Goal: Browse casually

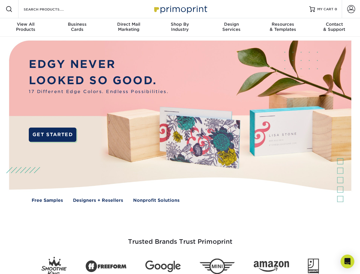
click at [180, 137] on img at bounding box center [180, 125] width 356 height 178
click at [9, 9] on span at bounding box center [9, 9] width 7 height 7
click at [351, 9] on span at bounding box center [351, 9] width 8 height 8
click at [26, 27] on div "View All Products" at bounding box center [25, 27] width 51 height 10
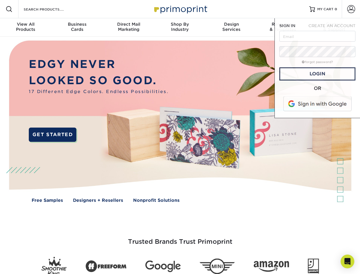
click at [77, 27] on div "Business Cards" at bounding box center [76, 27] width 51 height 10
click at [129, 27] on div "Direct Mail Marketing" at bounding box center [128, 27] width 51 height 10
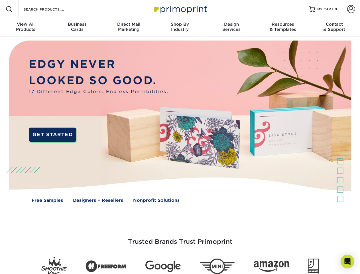
click at [180, 27] on div "Shop By Industry" at bounding box center [179, 27] width 51 height 10
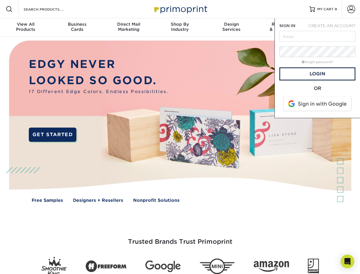
click at [231, 27] on div "Design Services" at bounding box center [231, 27] width 51 height 10
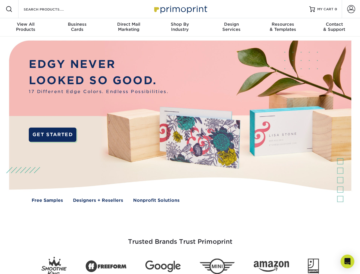
click at [283, 27] on span "SIGN IN" at bounding box center [287, 25] width 16 height 5
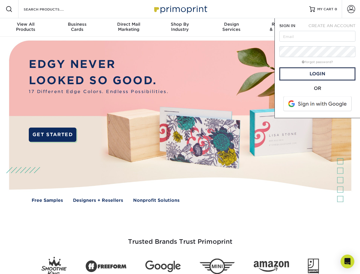
click at [334, 27] on div "Contact & Support" at bounding box center [334, 27] width 51 height 10
